Goal: Transaction & Acquisition: Purchase product/service

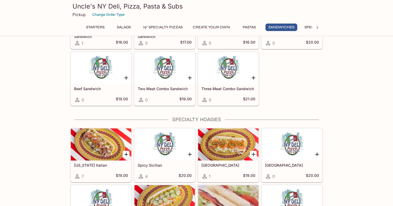
scroll to position [704, 0]
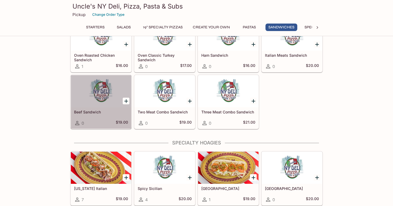
click at [112, 99] on div at bounding box center [101, 91] width 60 height 32
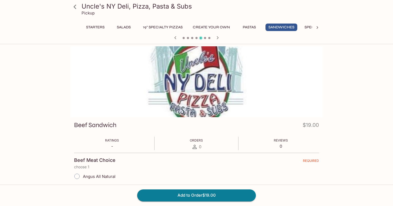
click at [74, 6] on icon at bounding box center [75, 7] width 3 height 4
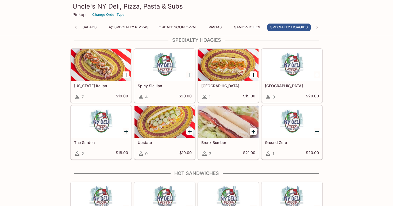
scroll to position [804, 0]
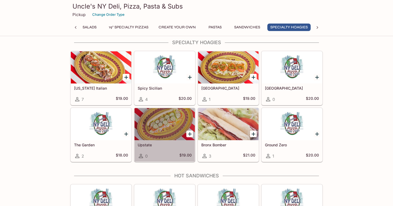
click at [169, 131] on div at bounding box center [164, 124] width 60 height 32
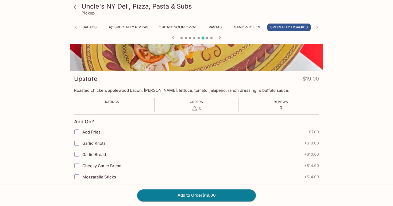
scroll to position [47, 0]
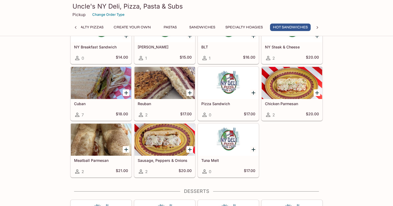
scroll to position [979, 0]
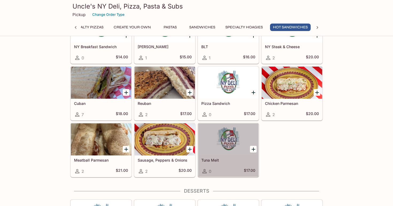
click at [219, 145] on div at bounding box center [228, 139] width 60 height 32
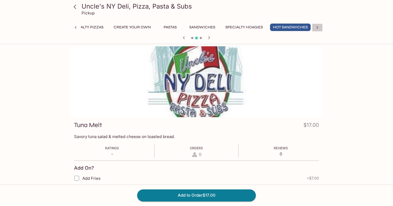
click at [317, 28] on icon at bounding box center [317, 27] width 5 height 5
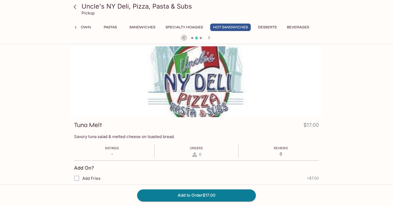
click at [184, 38] on icon "button" at bounding box center [184, 37] width 2 height 3
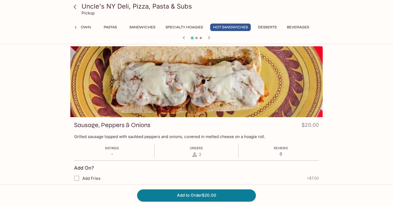
click at [188, 26] on button "Specialty Hoagies" at bounding box center [184, 27] width 43 height 7
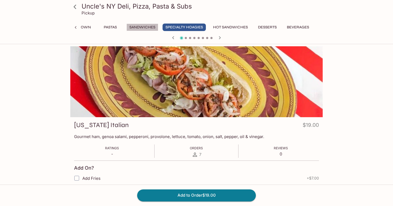
click at [140, 27] on button "Sandwiches" at bounding box center [142, 27] width 32 height 7
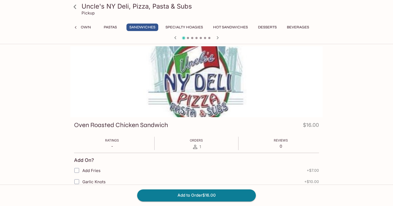
click at [217, 37] on icon "button" at bounding box center [217, 37] width 6 height 6
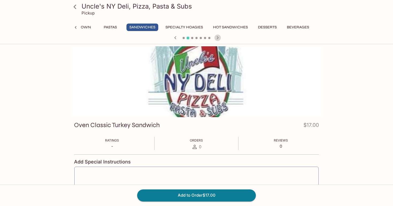
click at [217, 37] on icon "button" at bounding box center [217, 37] width 6 height 6
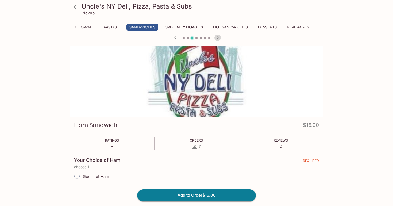
click at [217, 37] on icon "button" at bounding box center [217, 37] width 6 height 6
click at [175, 37] on icon "button" at bounding box center [175, 37] width 2 height 3
click at [218, 37] on icon "button" at bounding box center [217, 37] width 6 height 6
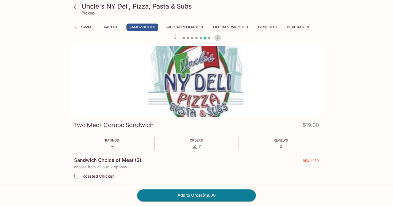
click at [218, 37] on icon "button" at bounding box center [217, 37] width 6 height 6
click at [217, 37] on icon "button" at bounding box center [218, 37] width 2 height 3
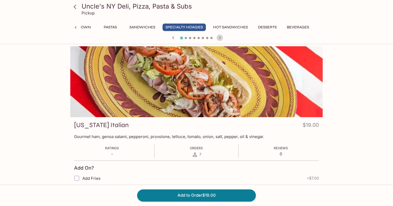
click at [217, 37] on icon "button" at bounding box center [220, 37] width 6 height 6
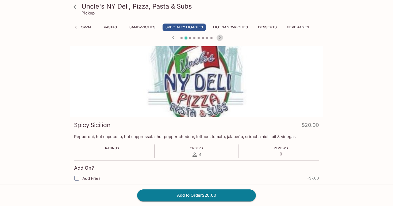
click at [217, 37] on icon "button" at bounding box center [220, 37] width 6 height 6
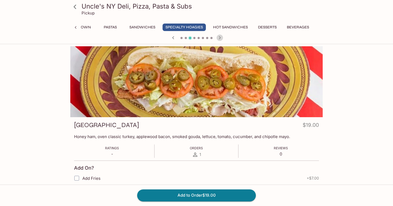
click at [219, 37] on icon "button" at bounding box center [220, 37] width 2 height 3
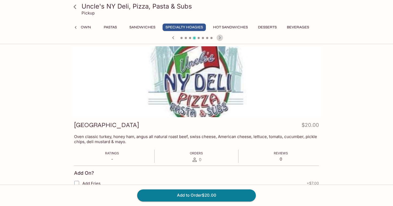
click at [219, 37] on icon "button" at bounding box center [220, 37] width 2 height 3
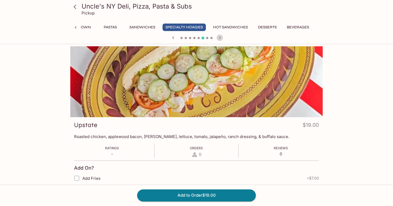
click at [219, 37] on icon "button" at bounding box center [220, 37] width 2 height 3
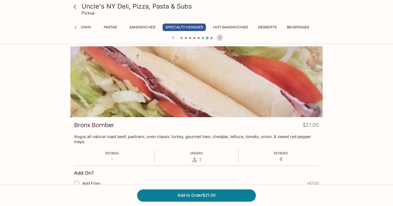
click at [219, 37] on icon "button" at bounding box center [220, 37] width 2 height 3
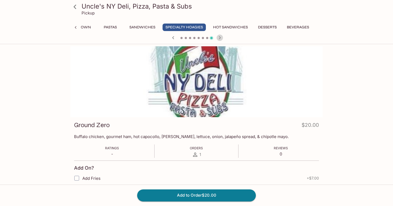
click at [219, 37] on icon "button" at bounding box center [220, 37] width 2 height 3
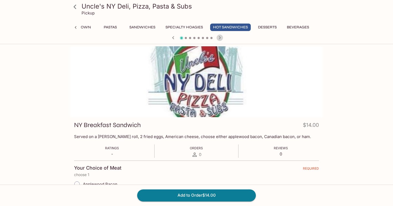
click at [219, 37] on icon "button" at bounding box center [220, 37] width 2 height 3
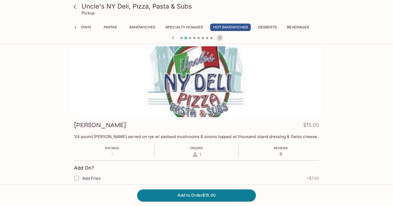
click at [219, 37] on icon "button" at bounding box center [220, 37] width 2 height 3
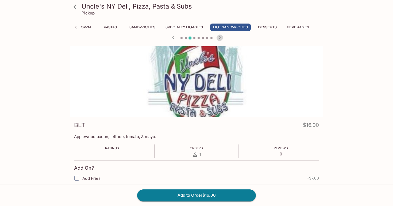
click at [219, 37] on icon "button" at bounding box center [220, 37] width 2 height 3
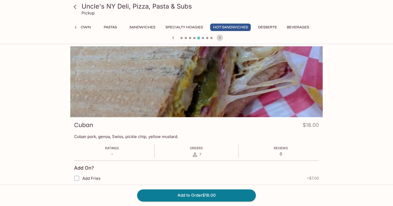
click at [219, 37] on icon "button" at bounding box center [220, 37] width 2 height 3
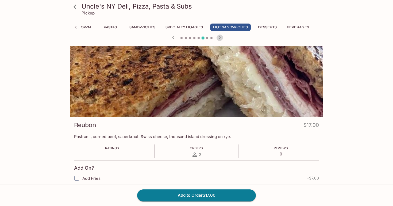
click at [219, 37] on icon "button" at bounding box center [220, 37] width 2 height 3
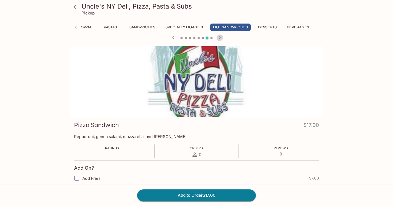
click at [219, 37] on icon "button" at bounding box center [220, 37] width 2 height 3
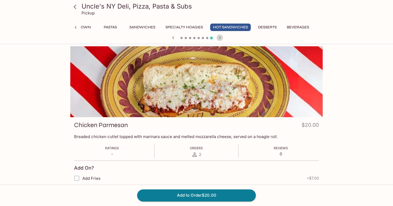
click at [219, 37] on icon "button" at bounding box center [220, 37] width 2 height 3
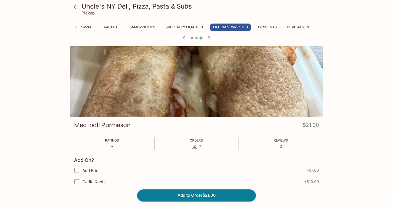
click at [219, 37] on div at bounding box center [196, 38] width 257 height 8
click at [210, 37] on icon "button" at bounding box center [209, 37] width 2 height 3
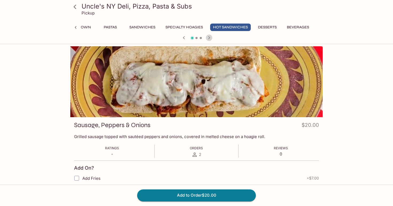
click at [210, 37] on icon "button" at bounding box center [209, 37] width 2 height 3
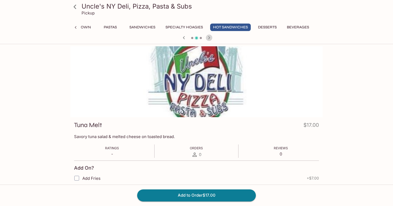
click at [210, 37] on icon "button" at bounding box center [209, 37] width 2 height 3
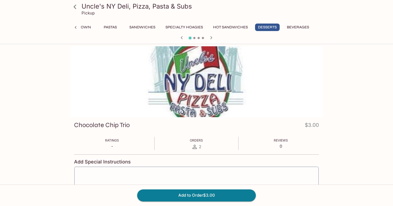
click at [182, 38] on icon "button" at bounding box center [182, 37] width 6 height 6
